Goal: Complete application form: Complete application form

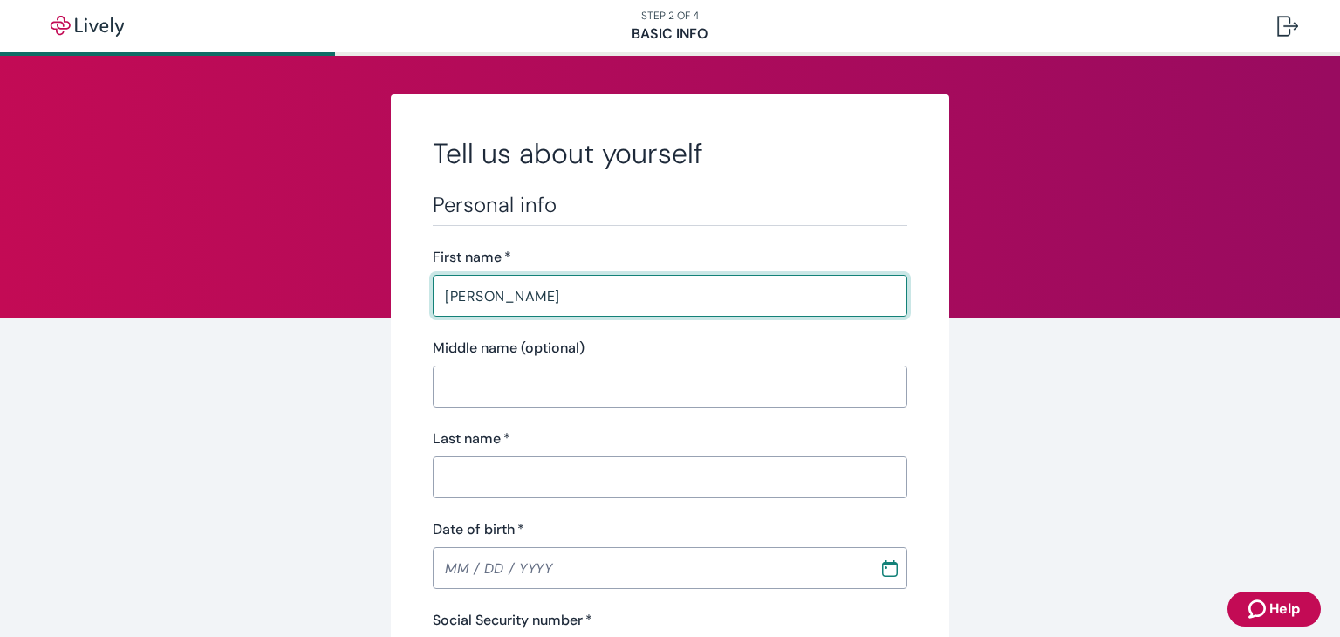
type input "[PERSON_NAME]"
click at [509, 375] on input "Middle name (optional)" at bounding box center [670, 386] width 475 height 35
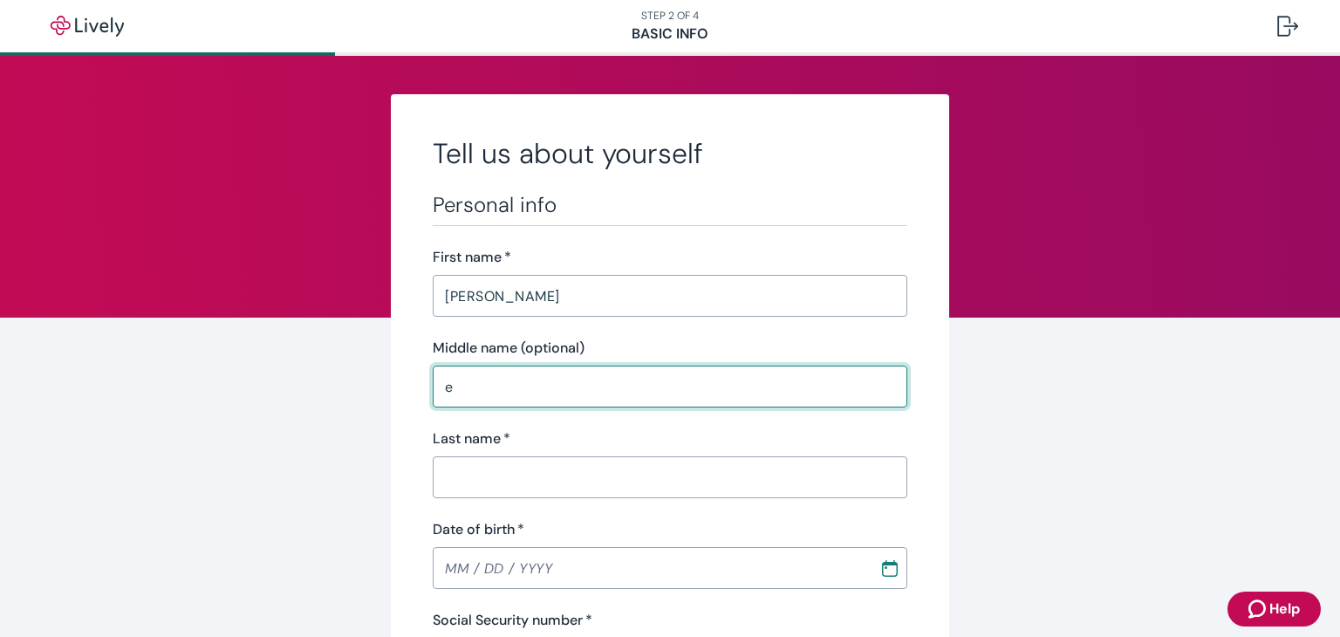
type input "e"
click at [481, 461] on input "Last name   *" at bounding box center [670, 477] width 475 height 35
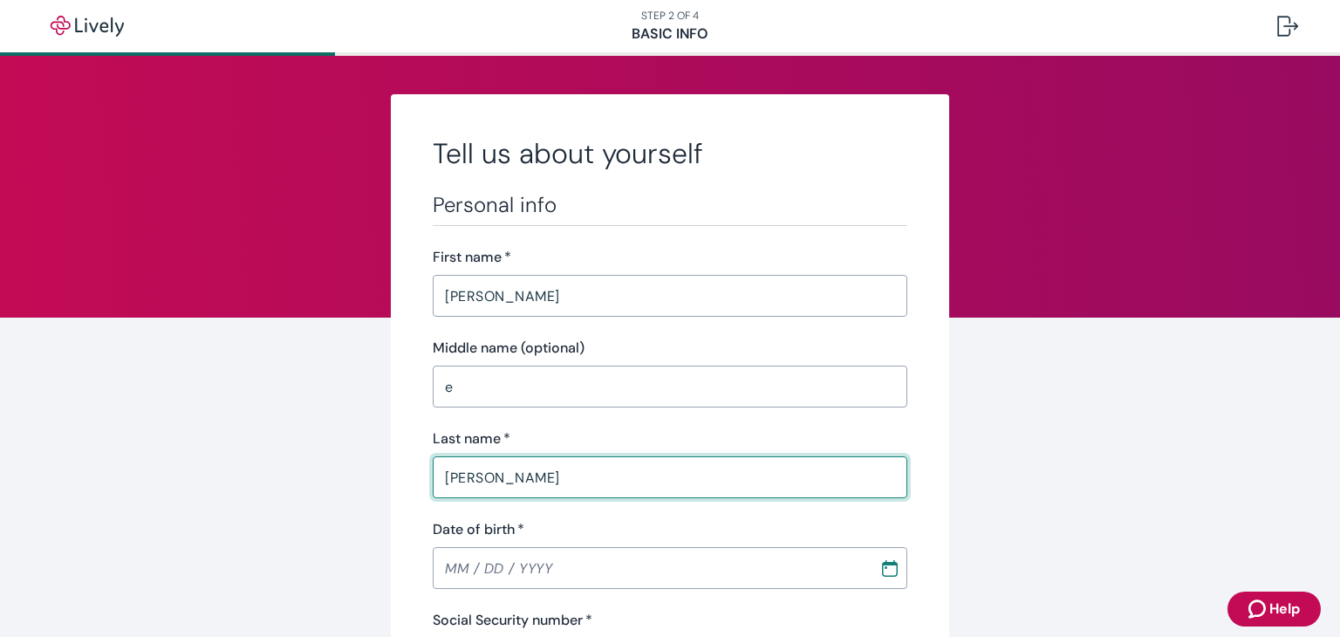
type input "[PERSON_NAME]"
click at [454, 569] on input "Date of birth   *" at bounding box center [650, 567] width 434 height 35
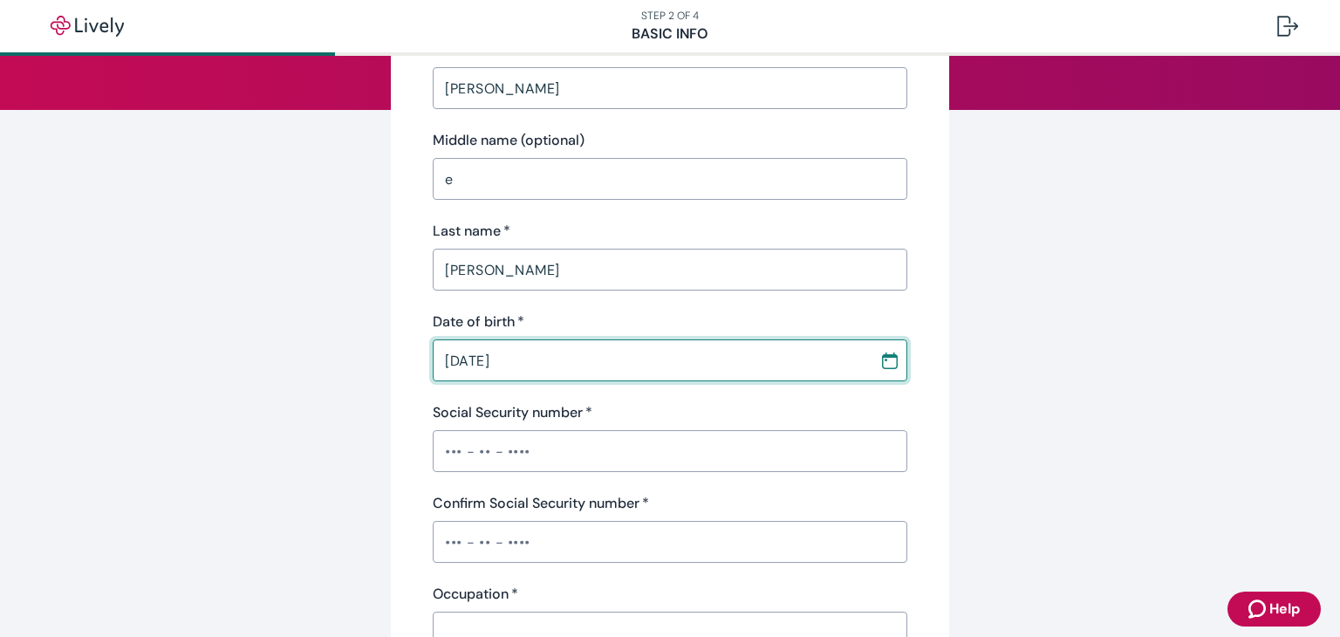
scroll to position [209, 0]
type input "[DATE]"
click at [796, 454] on input "Social Security number   *" at bounding box center [670, 449] width 475 height 35
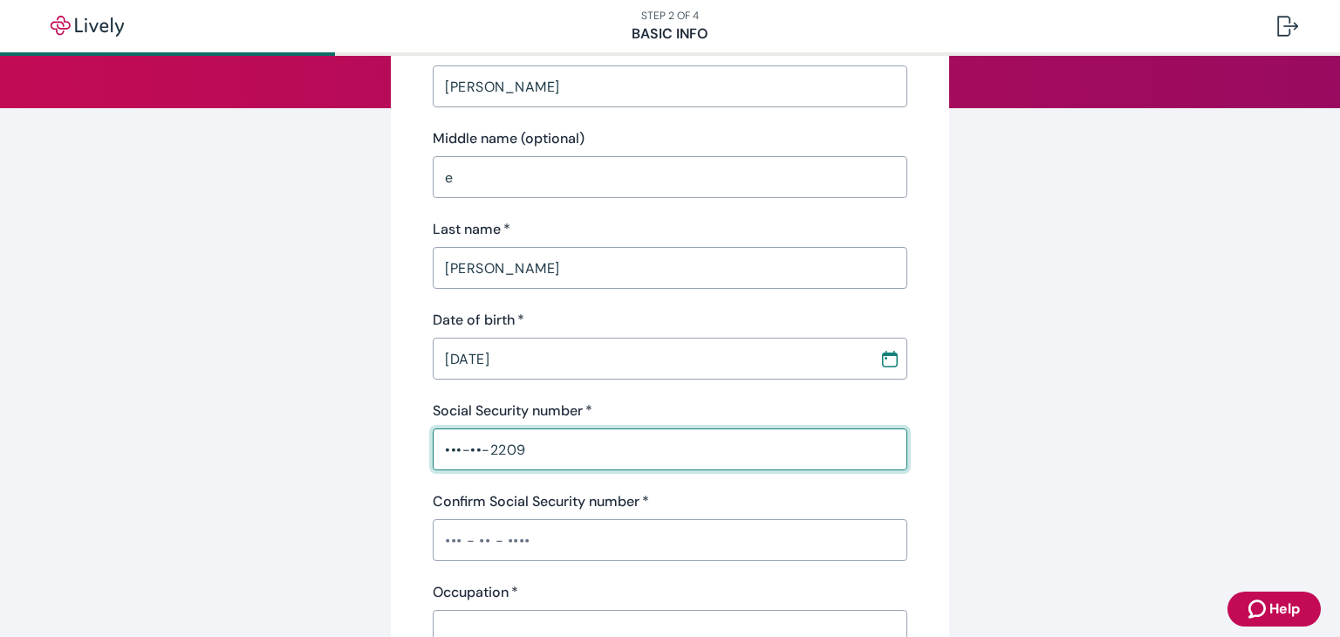
type input "•••-••-2209"
click at [840, 556] on input "Confirm Social Security number   *" at bounding box center [670, 539] width 475 height 35
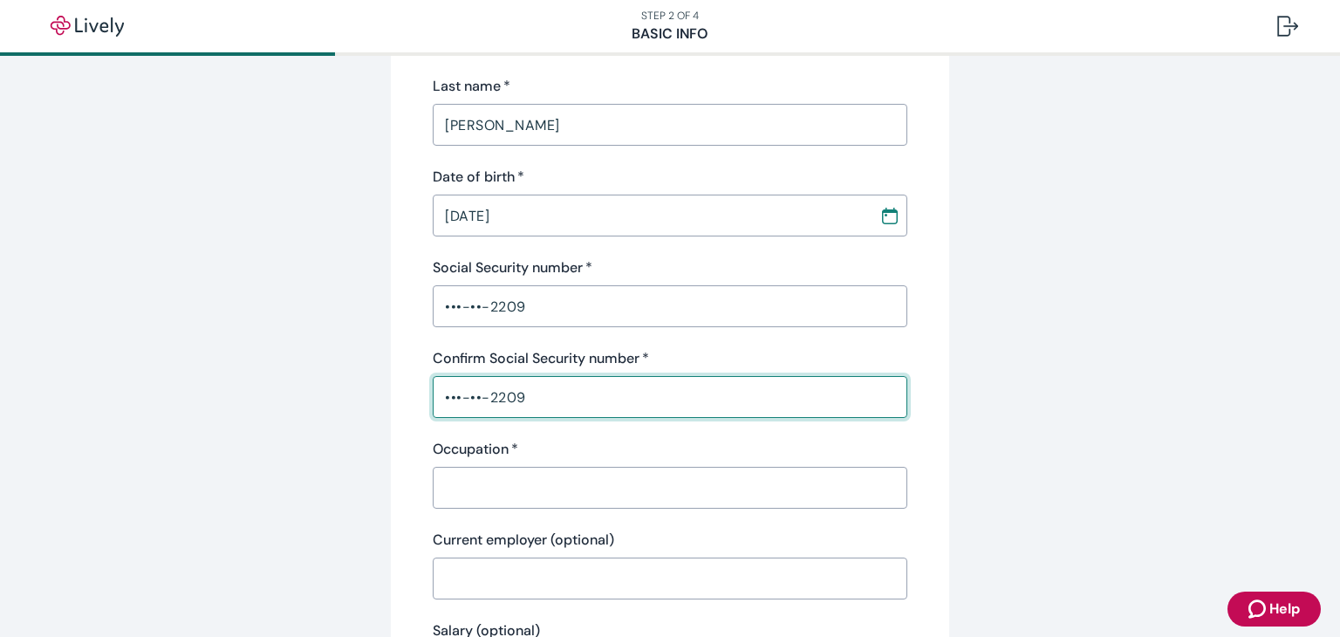
scroll to position [355, 0]
type input "•••-••-2209"
click at [865, 491] on input "Occupation   *" at bounding box center [670, 485] width 475 height 35
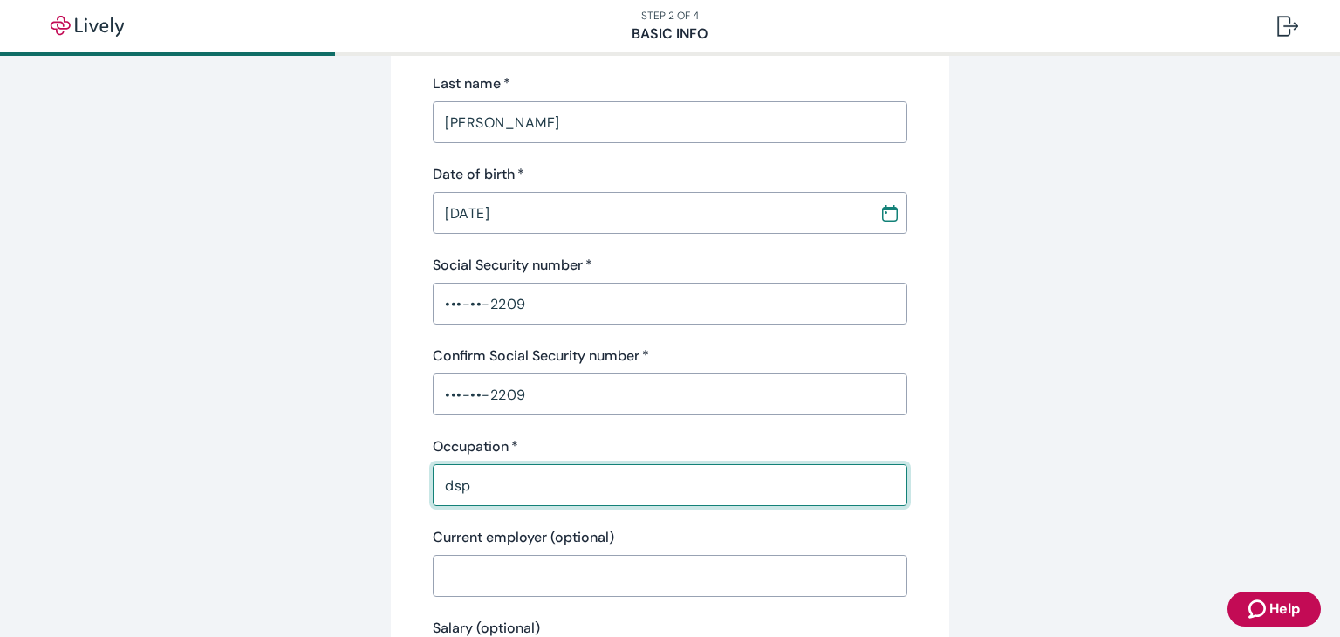
type input "dsp"
click at [609, 582] on input "Current employer (optional)" at bounding box center [670, 575] width 475 height 35
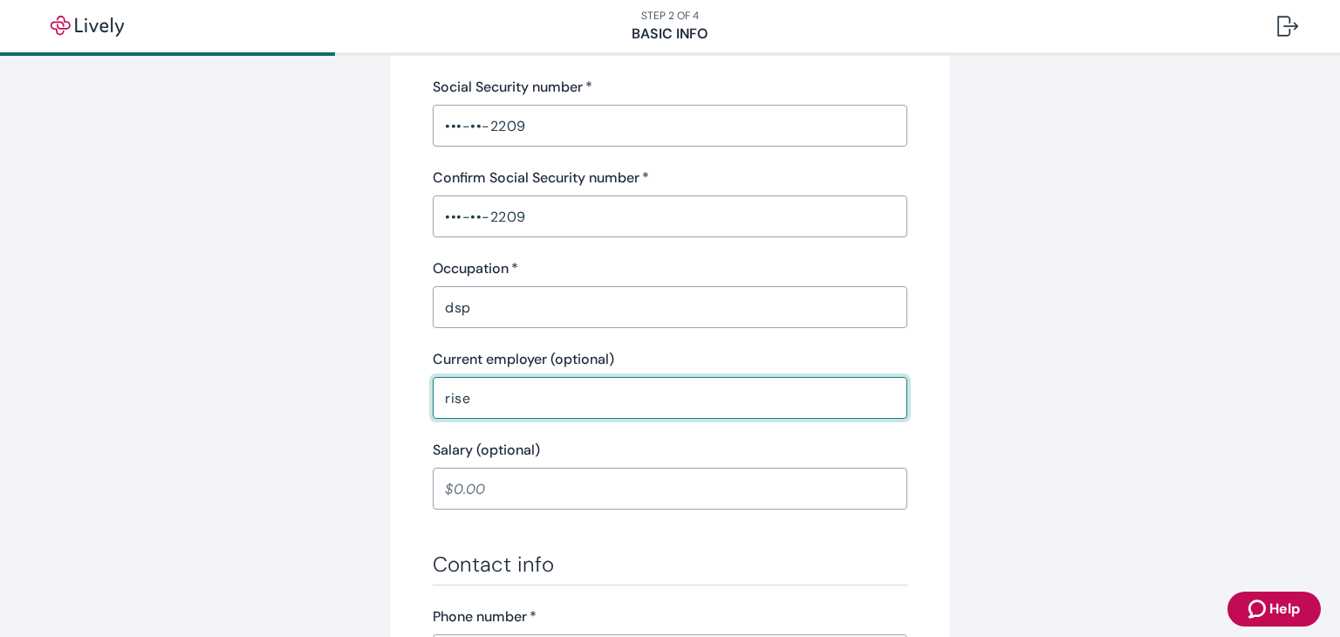
scroll to position [536, 0]
type input "rise"
click at [853, 493] on input "Salary (optional)" at bounding box center [670, 485] width 475 height 35
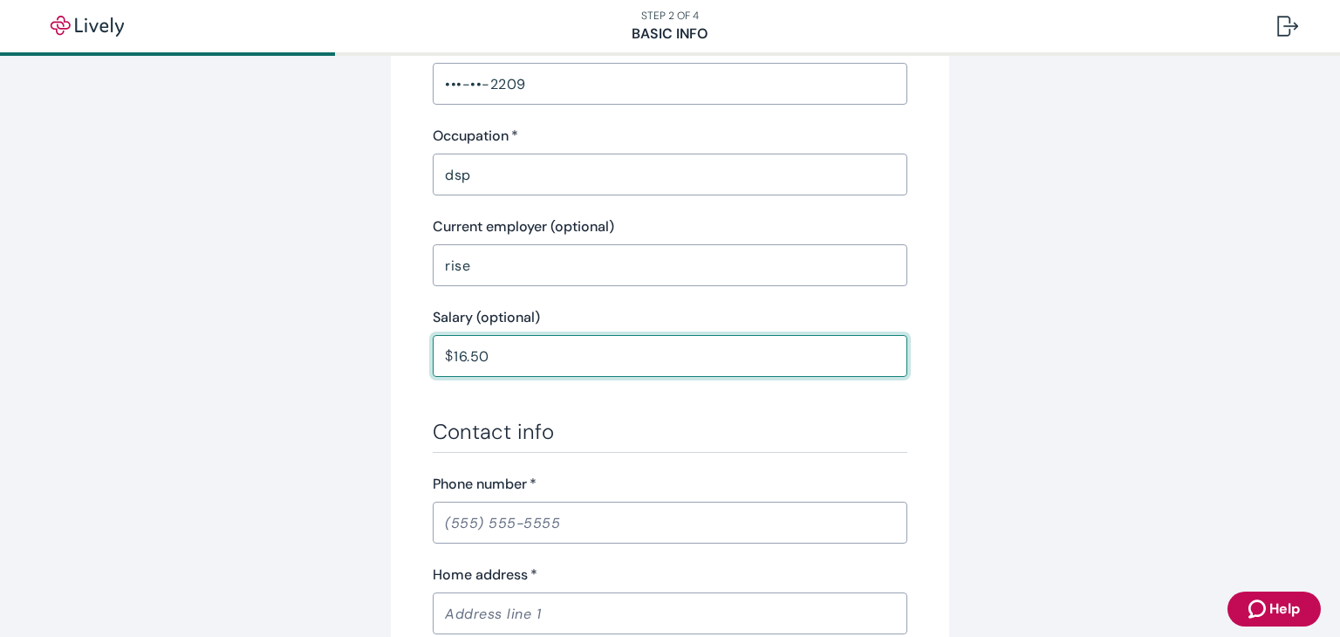
scroll to position [668, 0]
type input "16.50"
click at [727, 522] on input "Phone number   *" at bounding box center [670, 519] width 475 height 35
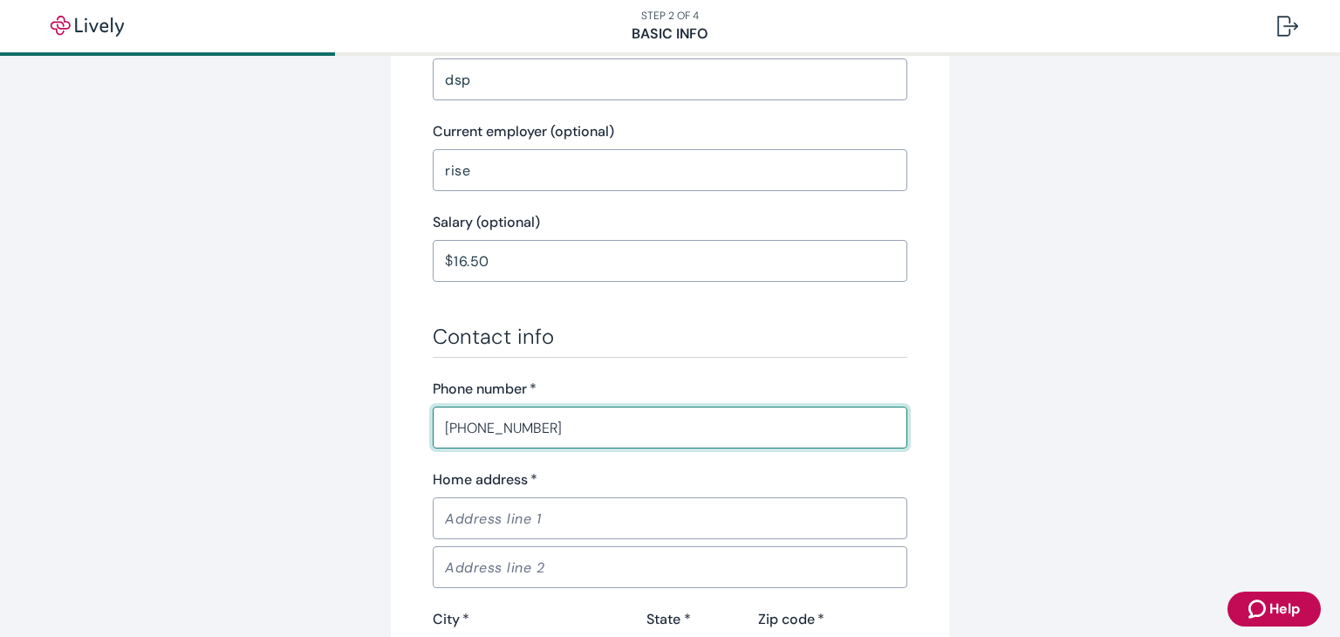
scroll to position [810, 0]
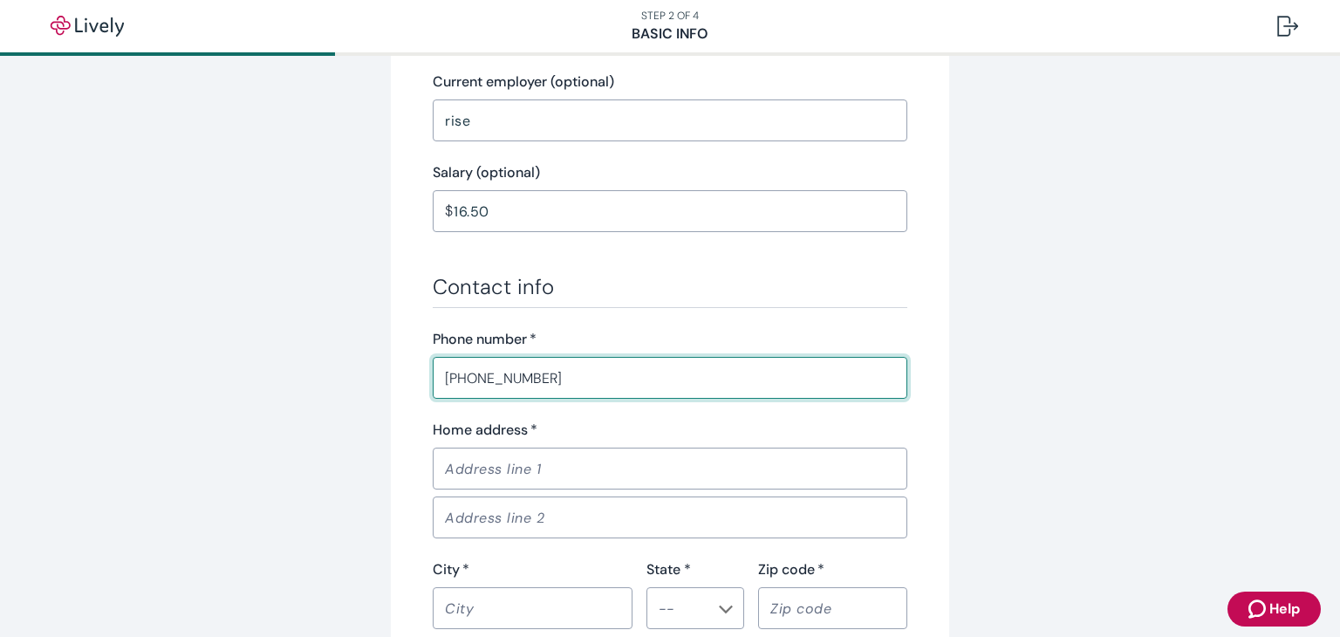
type input "[PHONE_NUMBER]"
click at [757, 468] on input "Home address   *" at bounding box center [670, 468] width 475 height 35
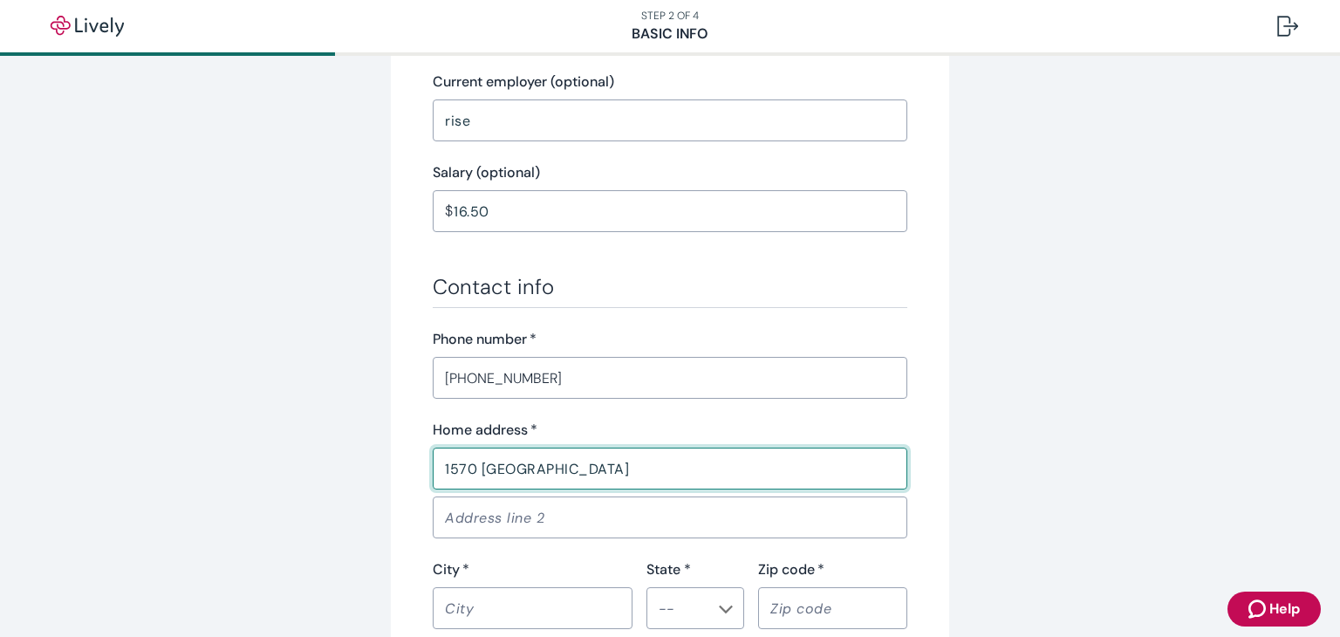
type input "1570 [GEOGRAPHIC_DATA]"
click at [464, 528] on input "Address line 2" at bounding box center [670, 517] width 475 height 35
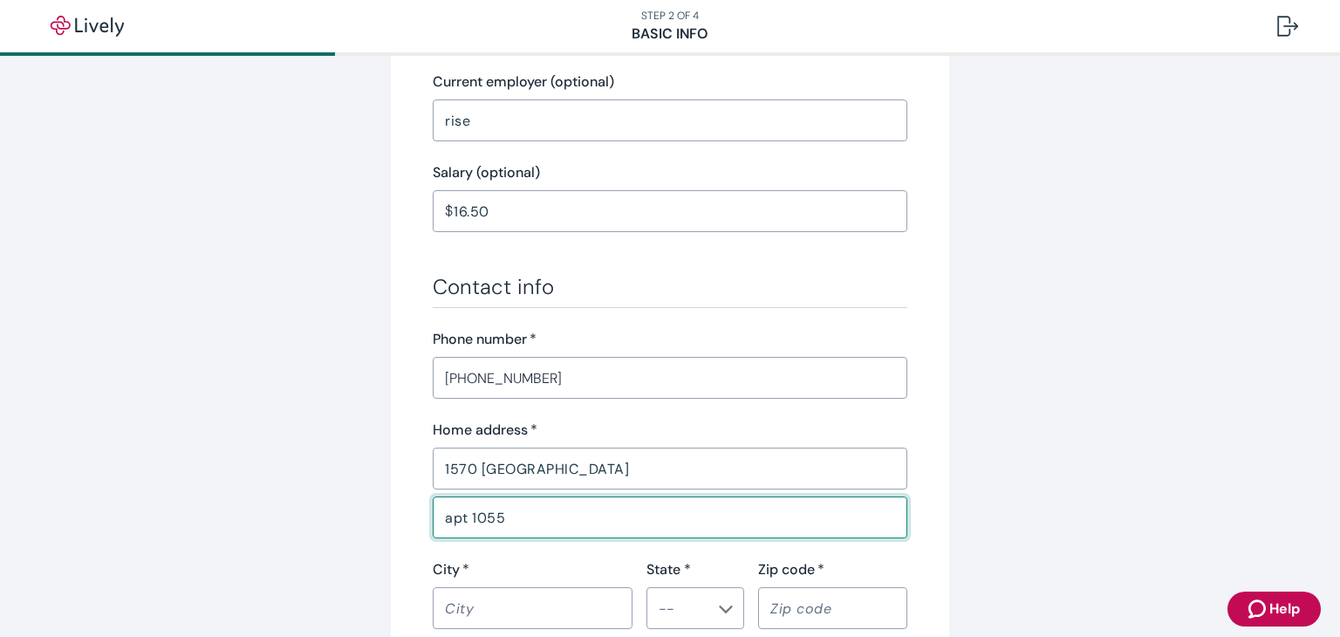
type input "apt 1055"
click at [597, 611] on input "City   *" at bounding box center [533, 608] width 200 height 35
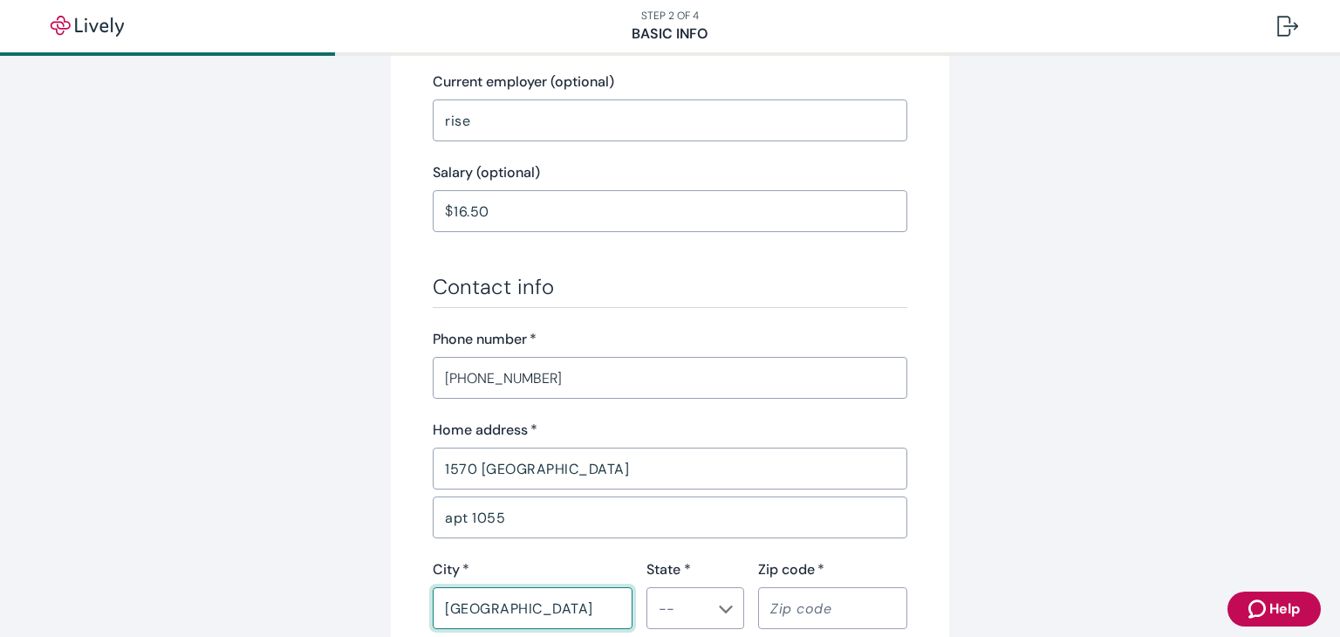
type input "[GEOGRAPHIC_DATA]"
click at [700, 613] on input "State *" at bounding box center [681, 608] width 58 height 24
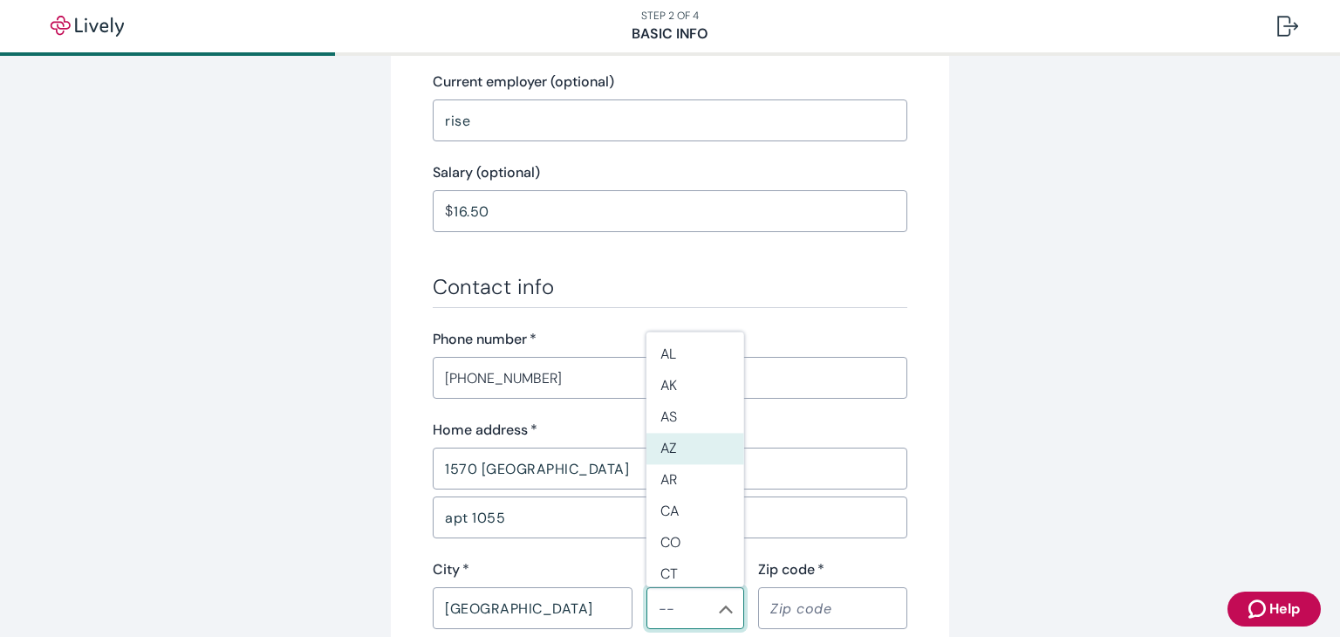
click at [715, 450] on li "AZ" at bounding box center [695, 448] width 98 height 31
type input "AZ"
click at [863, 611] on input "Zip code   *" at bounding box center [832, 608] width 149 height 35
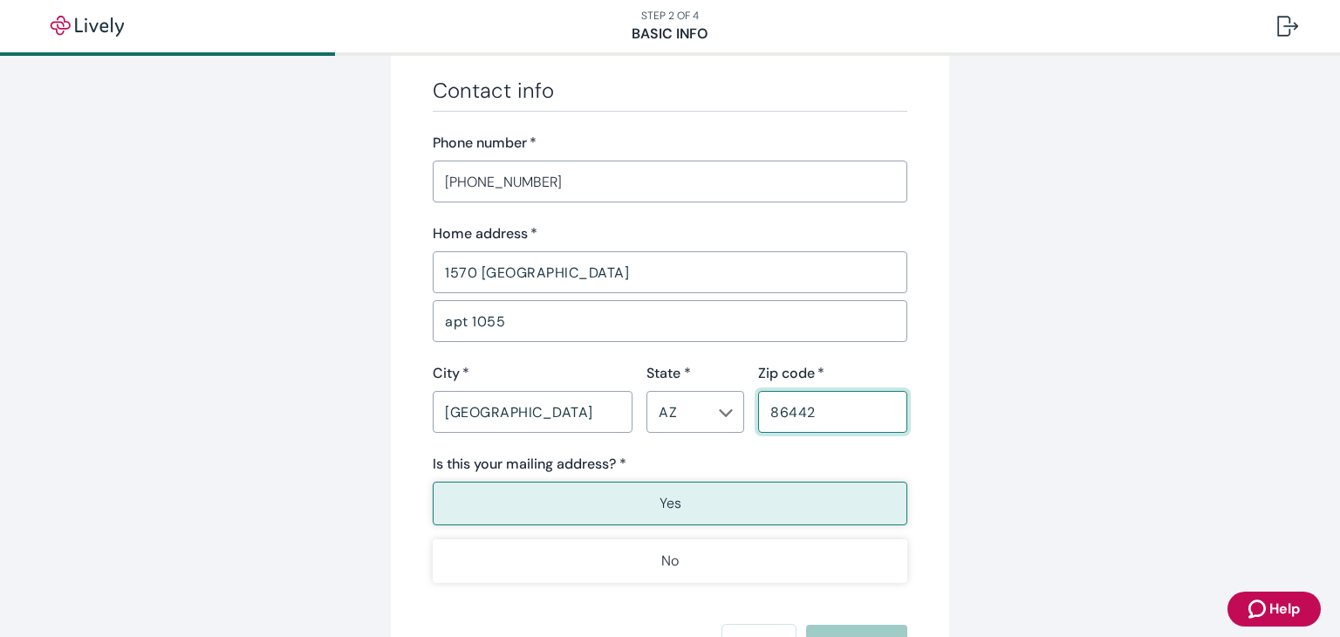
scroll to position [1007, 0]
type input "86442"
click at [834, 511] on button "Yes" at bounding box center [670, 503] width 475 height 44
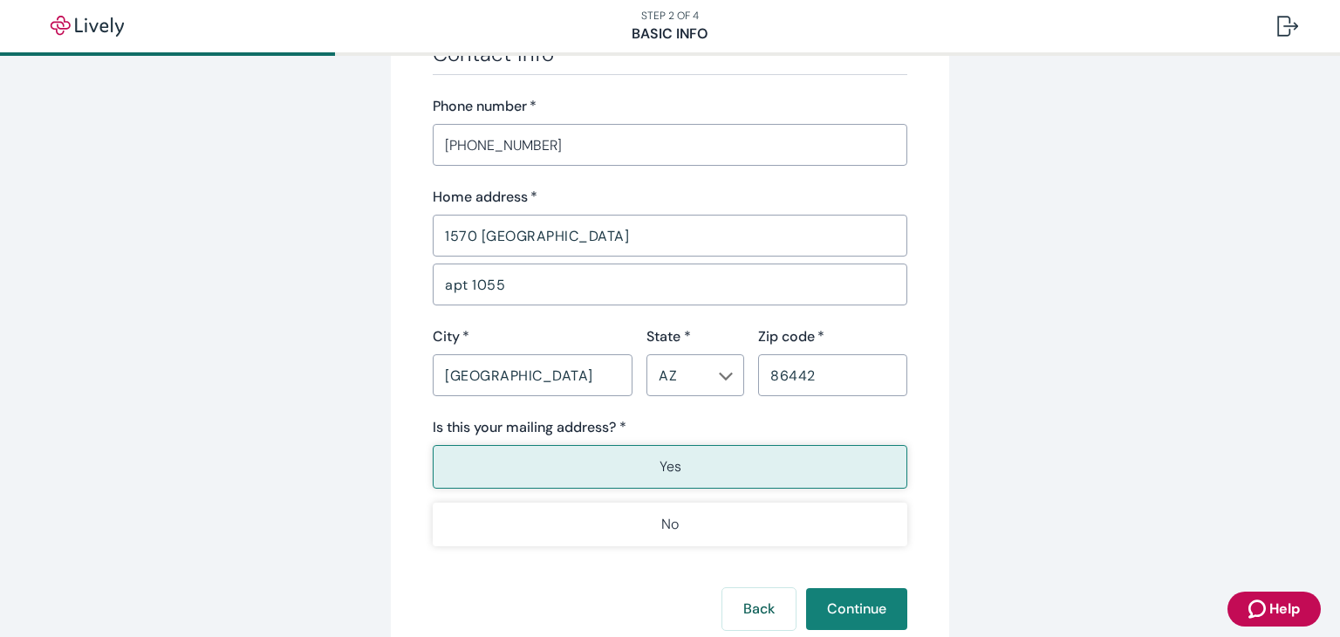
scroll to position [1086, 0]
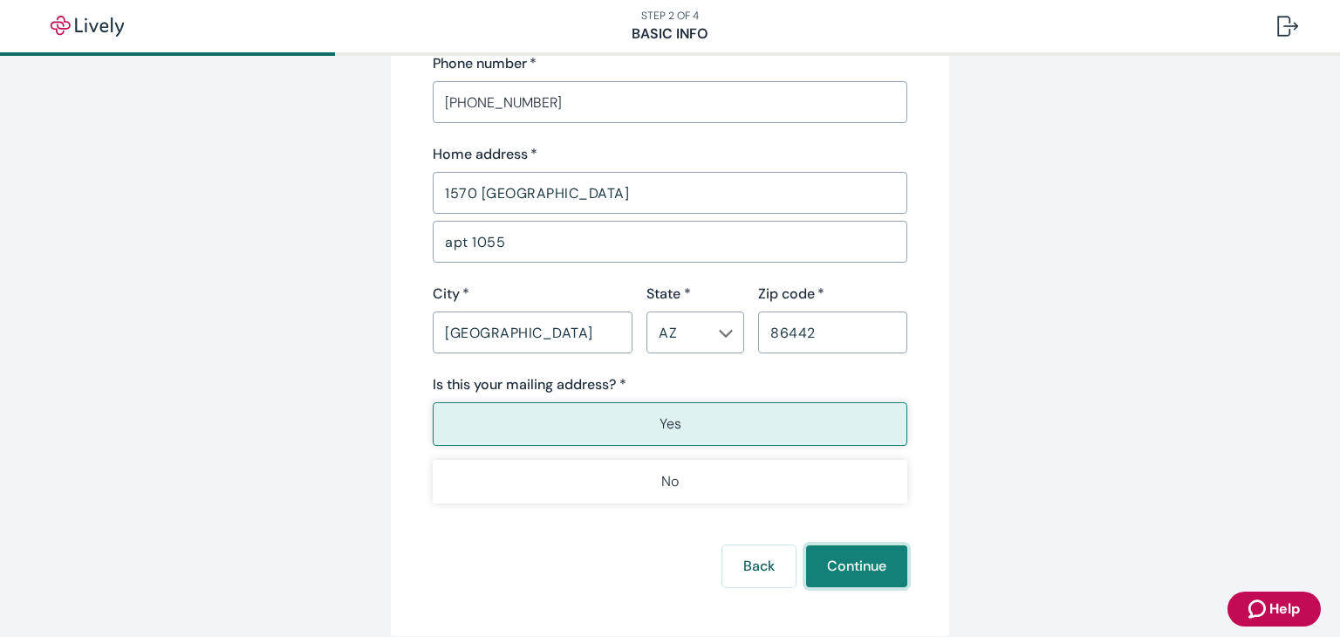
click at [875, 576] on button "Continue" at bounding box center [856, 566] width 101 height 42
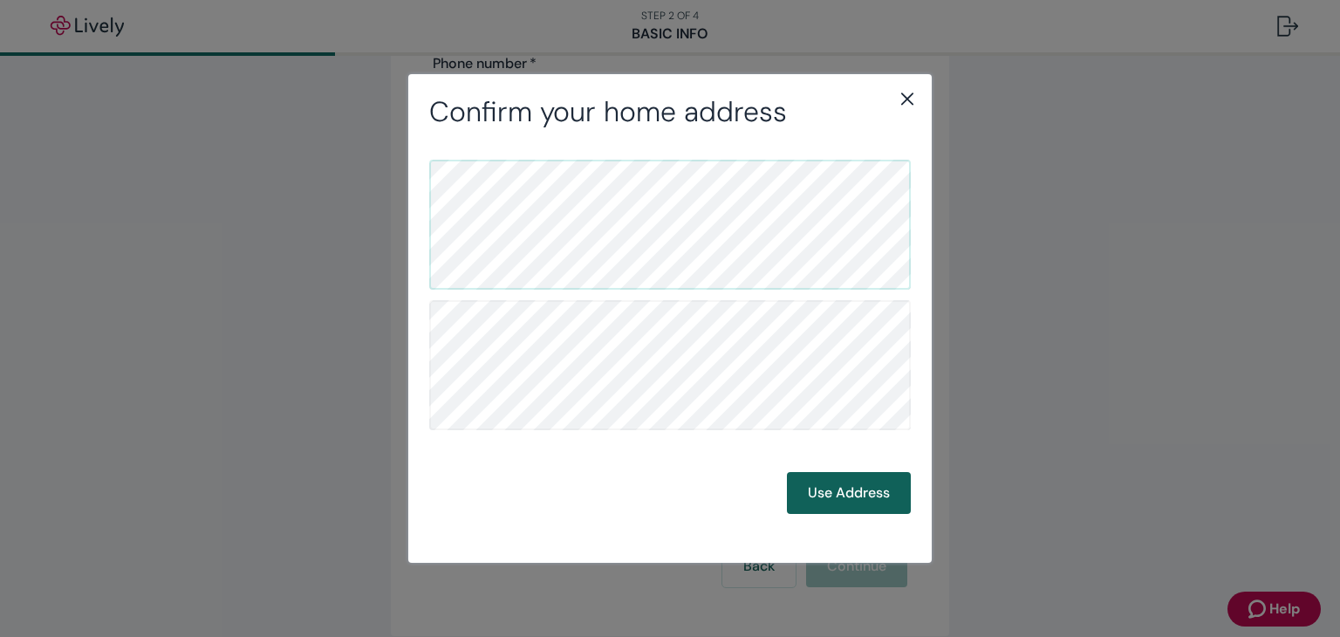
click at [878, 505] on button "Use Address" at bounding box center [849, 493] width 124 height 42
click at [881, 501] on button "Use Address" at bounding box center [849, 493] width 124 height 42
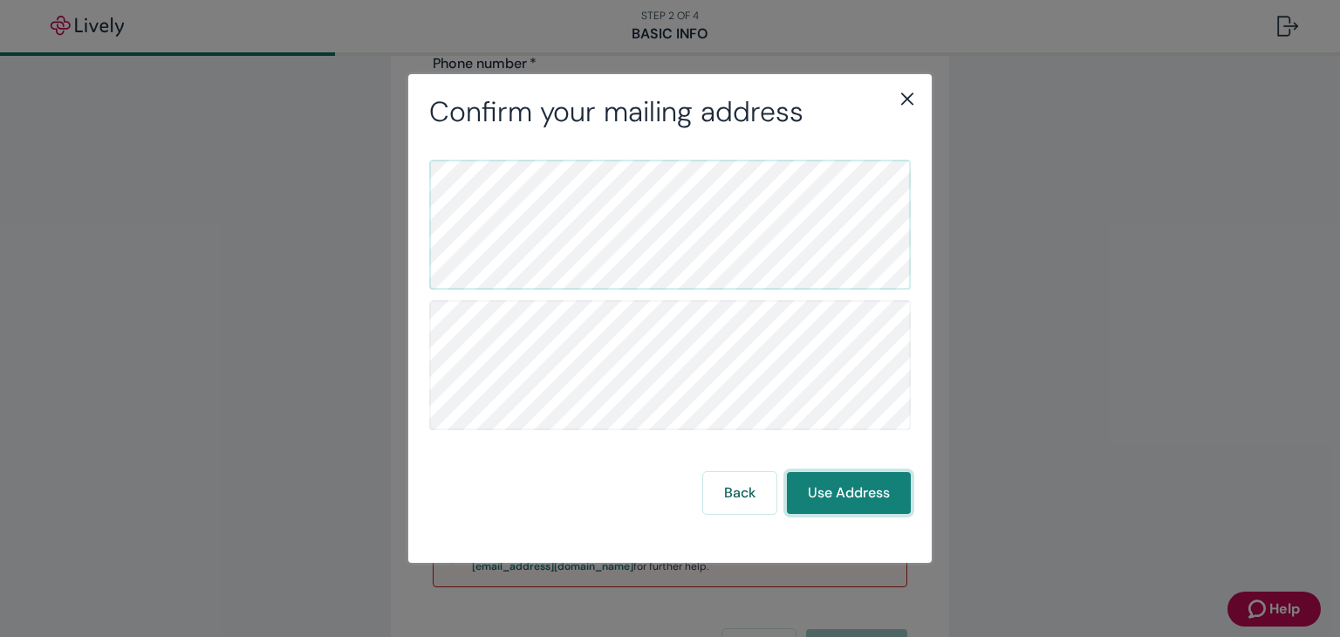
click at [865, 505] on button "Use Address" at bounding box center [849, 493] width 124 height 42
click at [858, 495] on button "Use Address" at bounding box center [849, 493] width 124 height 42
click at [878, 502] on button "Use Address" at bounding box center [849, 493] width 124 height 42
click at [883, 505] on button "Use Address" at bounding box center [849, 493] width 124 height 42
click at [875, 505] on button "Use Address" at bounding box center [849, 493] width 124 height 42
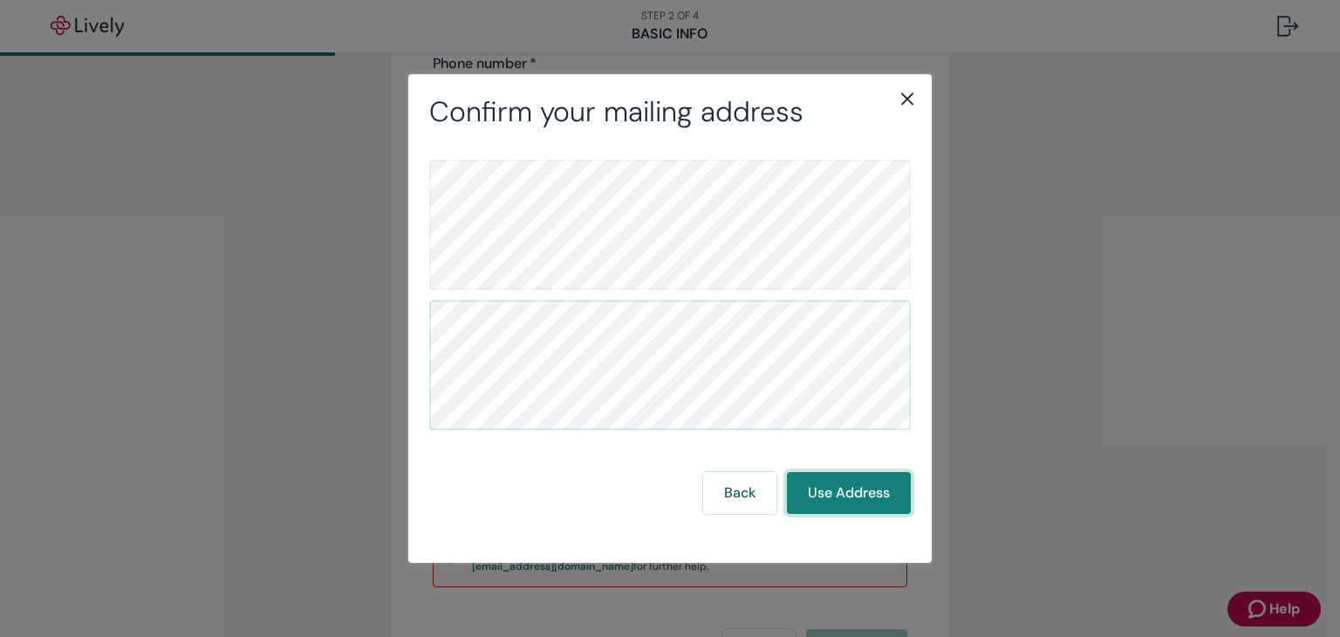
click at [872, 495] on button "Use Address" at bounding box center [849, 493] width 124 height 42
click at [868, 509] on button "Use Address" at bounding box center [849, 493] width 124 height 42
click at [864, 511] on button "Use Address" at bounding box center [849, 493] width 124 height 42
click at [911, 96] on icon "close" at bounding box center [907, 98] width 21 height 21
